Goal: Check status: Check status

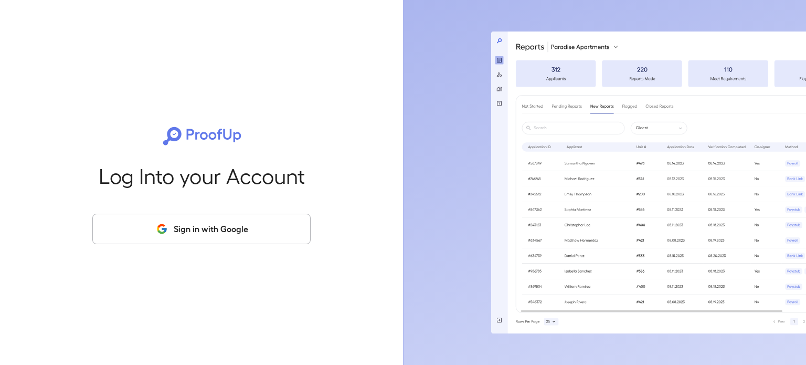
click at [285, 222] on button "Sign in with Google" at bounding box center [201, 229] width 218 height 30
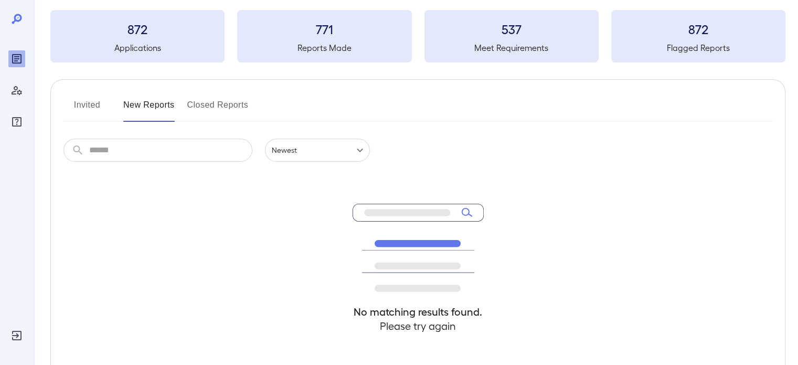
scroll to position [52, 0]
click at [99, 107] on button "Invited" at bounding box center [86, 107] width 47 height 25
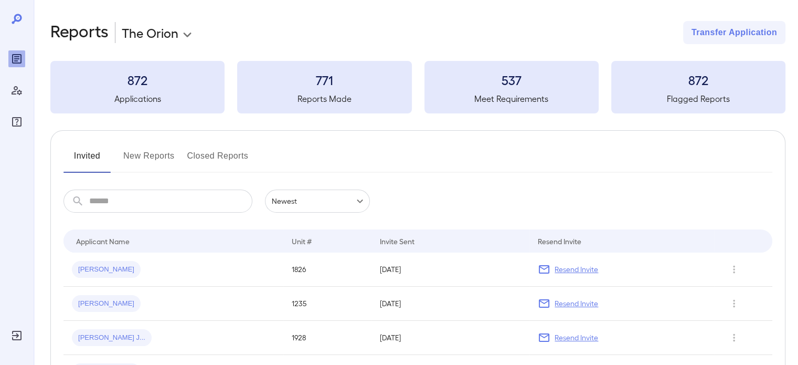
click at [160, 154] on button "New Reports" at bounding box center [148, 159] width 51 height 25
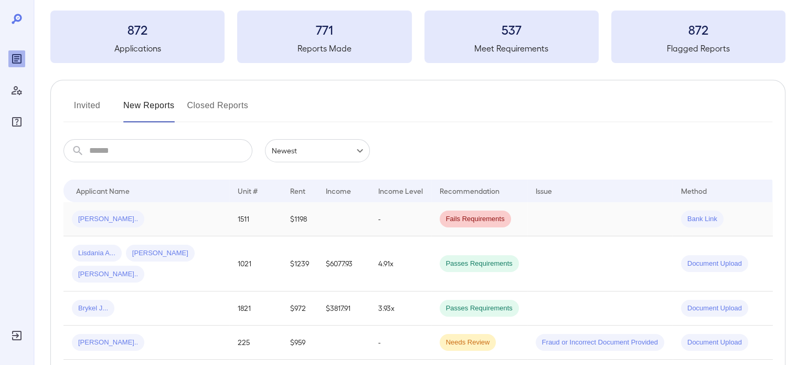
scroll to position [52, 0]
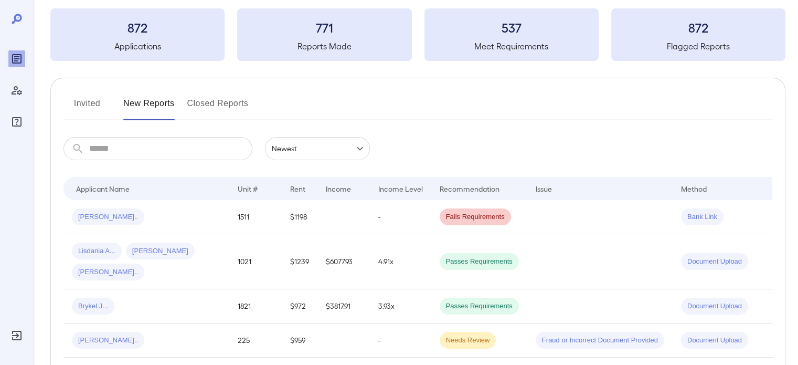
click at [93, 113] on button "Invited" at bounding box center [86, 107] width 47 height 25
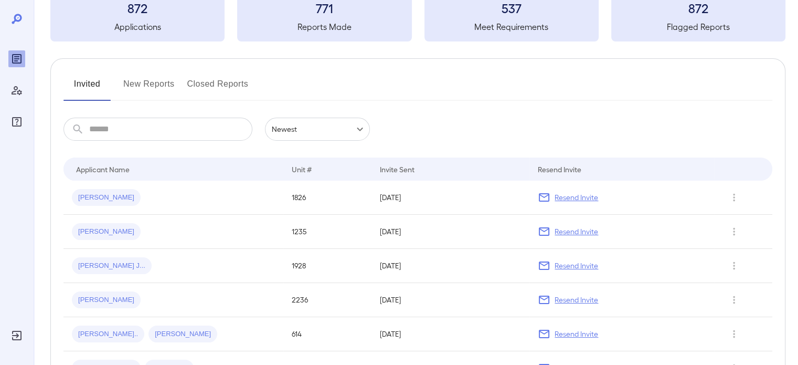
scroll to position [52, 0]
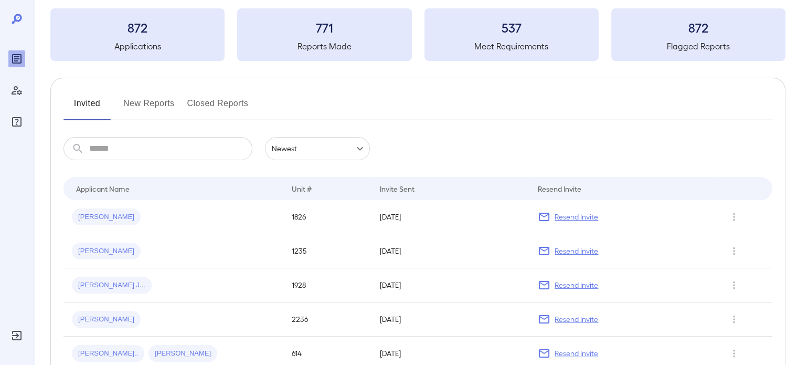
click at [172, 99] on button "New Reports" at bounding box center [148, 107] width 51 height 25
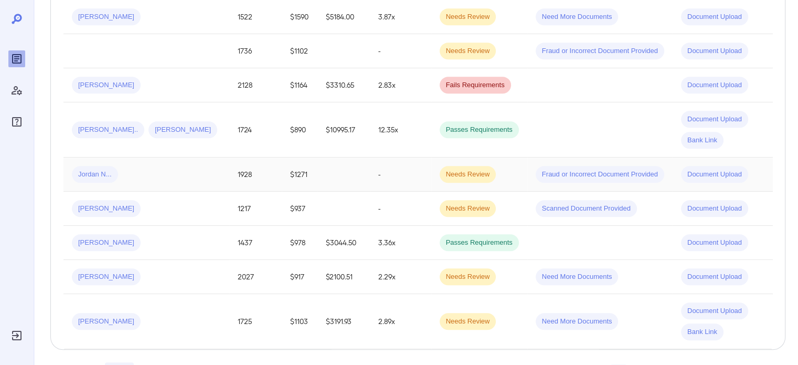
scroll to position [884, 0]
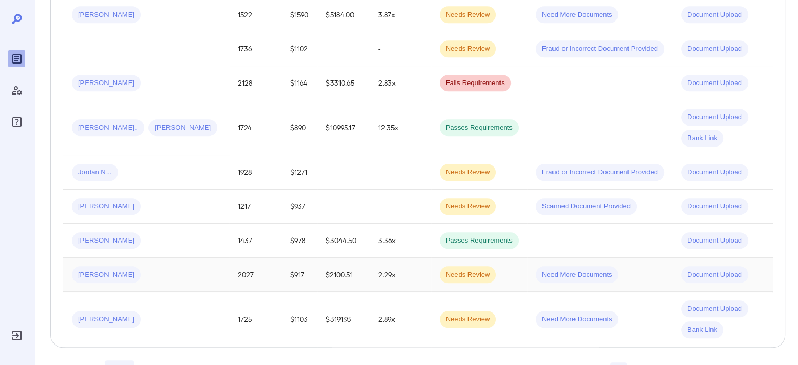
click at [189, 258] on td "[PERSON_NAME]" at bounding box center [146, 275] width 166 height 34
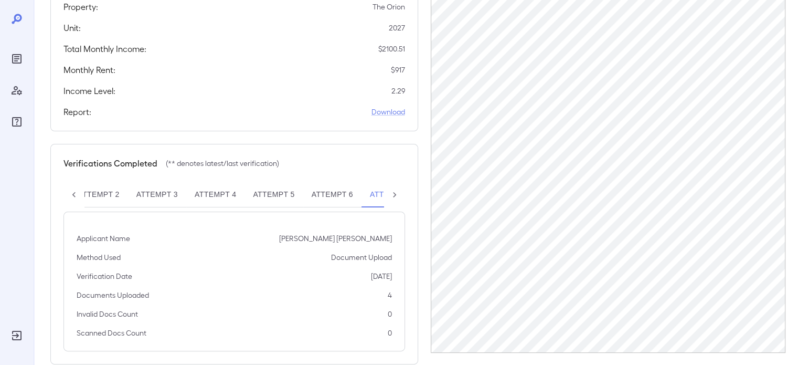
scroll to position [210, 0]
click at [390, 188] on icon at bounding box center [394, 193] width 10 height 10
click at [390, 181] on div "Attempt 1 Attempt 2 Attempt 3 Attempt 4 Attempt 5 Attempt 6 Attempt 7**" at bounding box center [234, 193] width 342 height 25
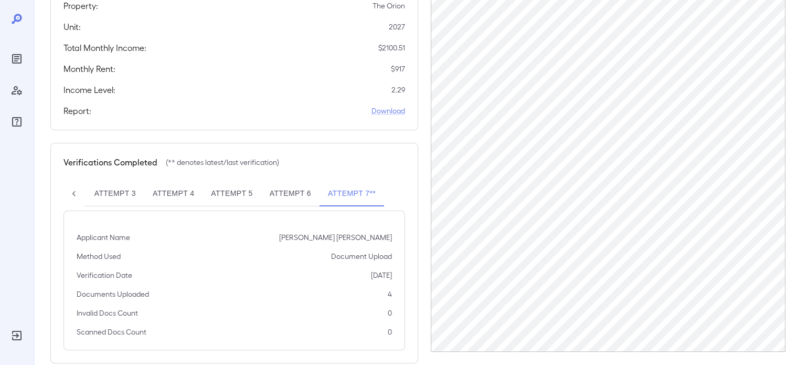
click at [331, 251] on div "Method Used Document Upload" at bounding box center [234, 256] width 315 height 10
click at [346, 182] on button "Attempt 7**" at bounding box center [352, 193] width 65 height 25
click at [296, 182] on button "Attempt 6" at bounding box center [290, 193] width 58 height 25
click at [335, 181] on button "Attempt 7**" at bounding box center [352, 193] width 65 height 25
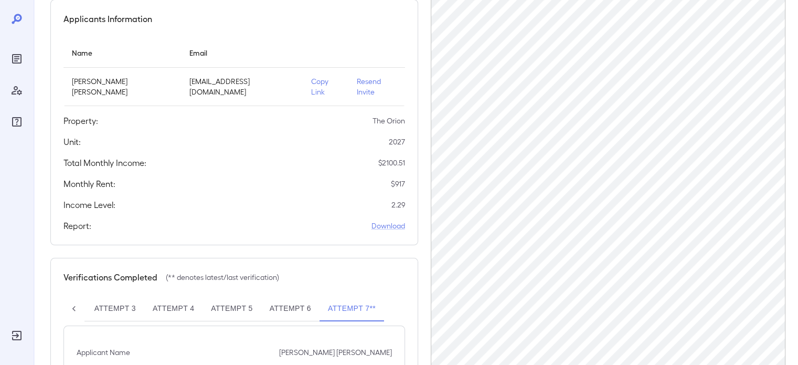
scroll to position [0, 0]
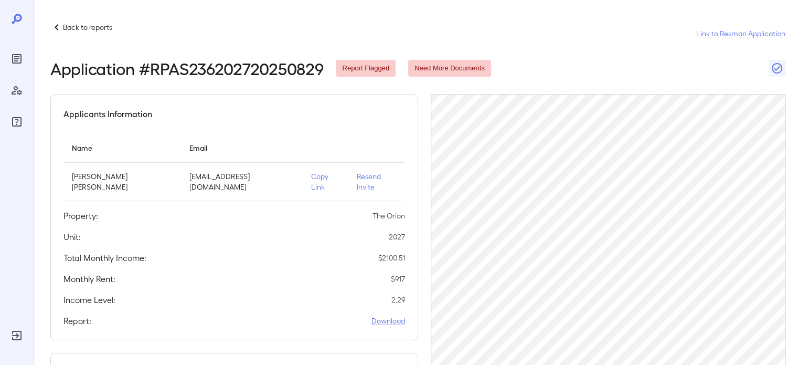
click at [311, 175] on p "Copy Link" at bounding box center [325, 181] width 29 height 21
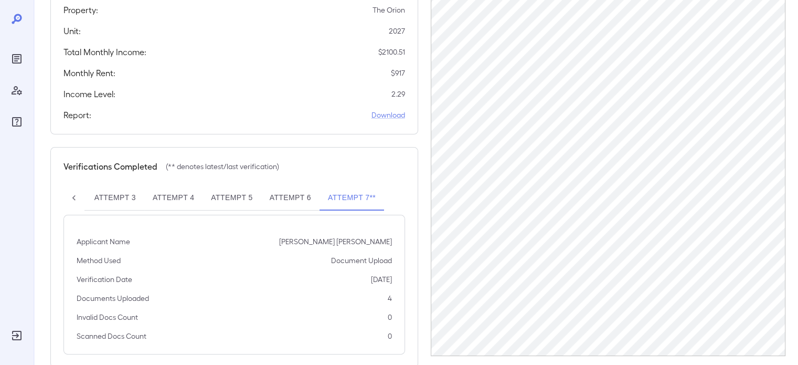
scroll to position [218, 0]
